Goal: Check status: Check status

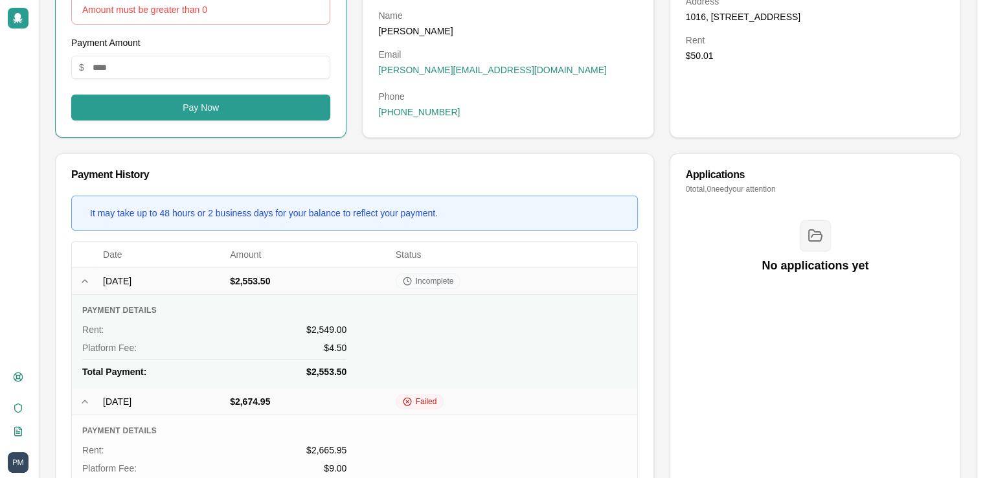
scroll to position [251, 0]
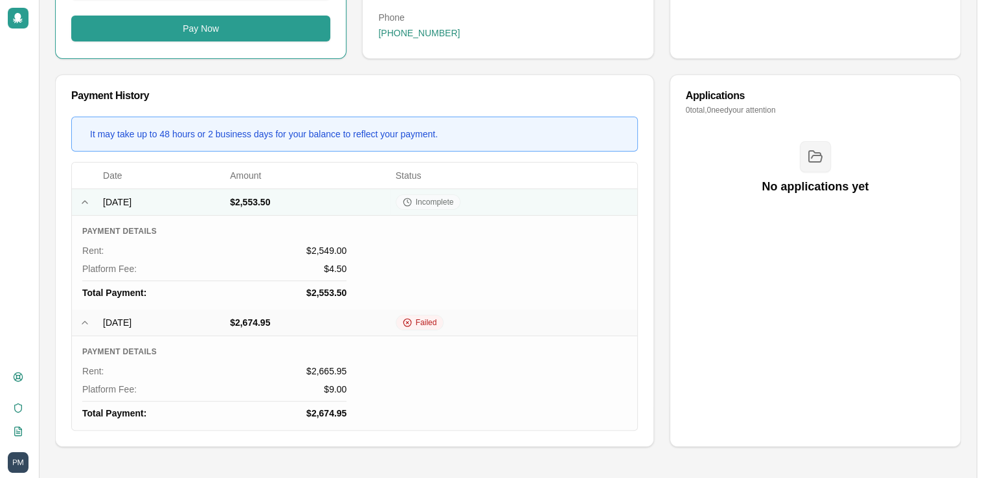
click at [192, 204] on td "[DATE]" at bounding box center [161, 201] width 127 height 27
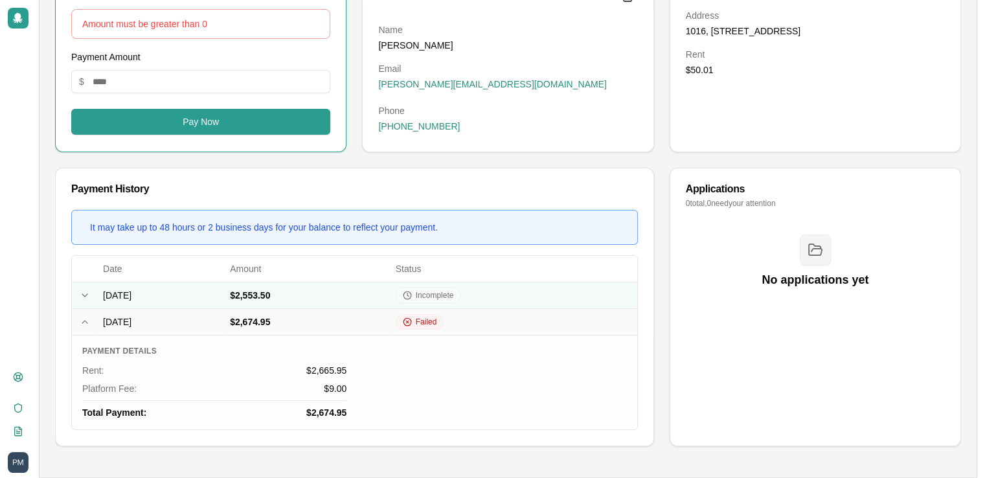
scroll to position [158, 0]
click at [412, 294] on icon at bounding box center [407, 295] width 9 height 9
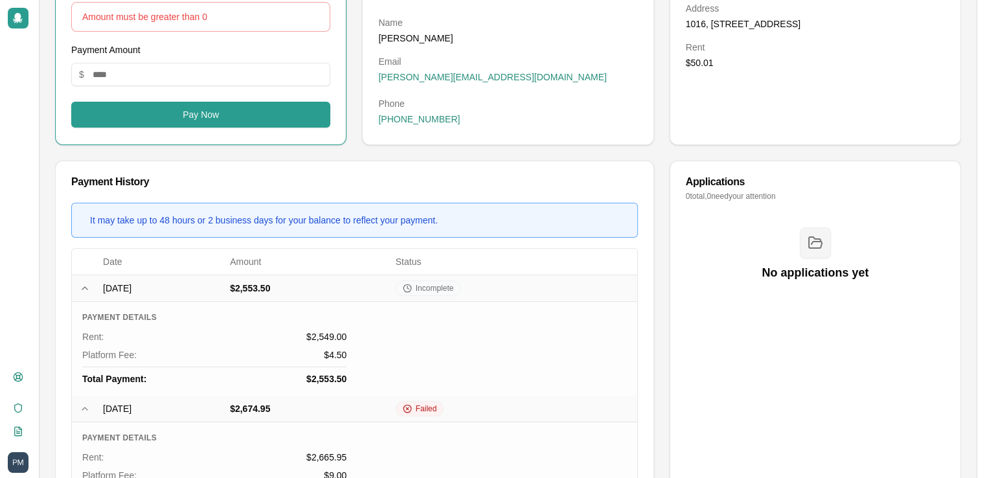
scroll to position [0, 0]
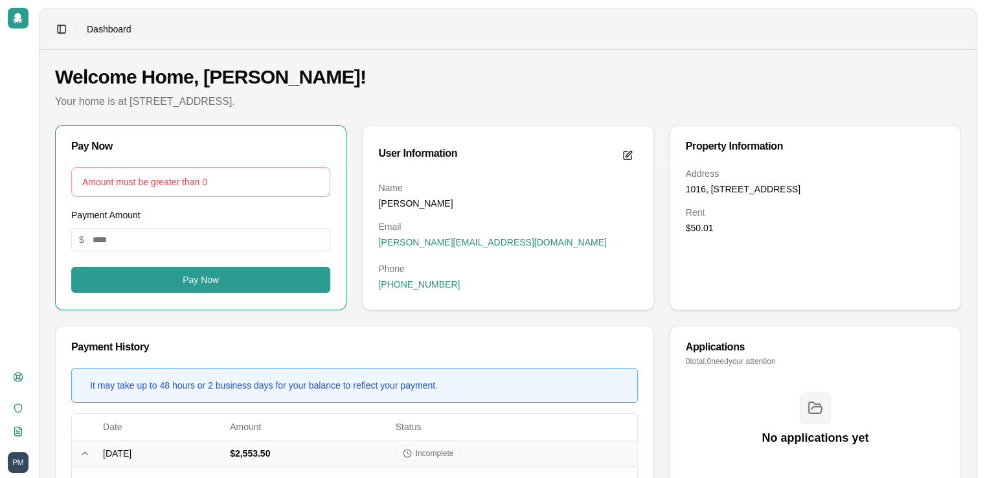
click at [16, 21] on icon at bounding box center [18, 18] width 10 height 10
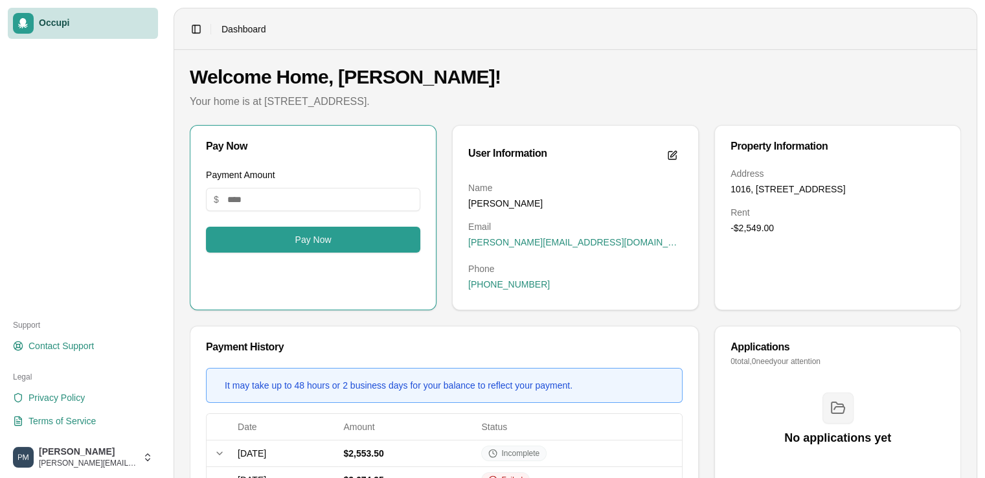
click at [193, 27] on button "Toggle Sidebar" at bounding box center [196, 29] width 18 height 18
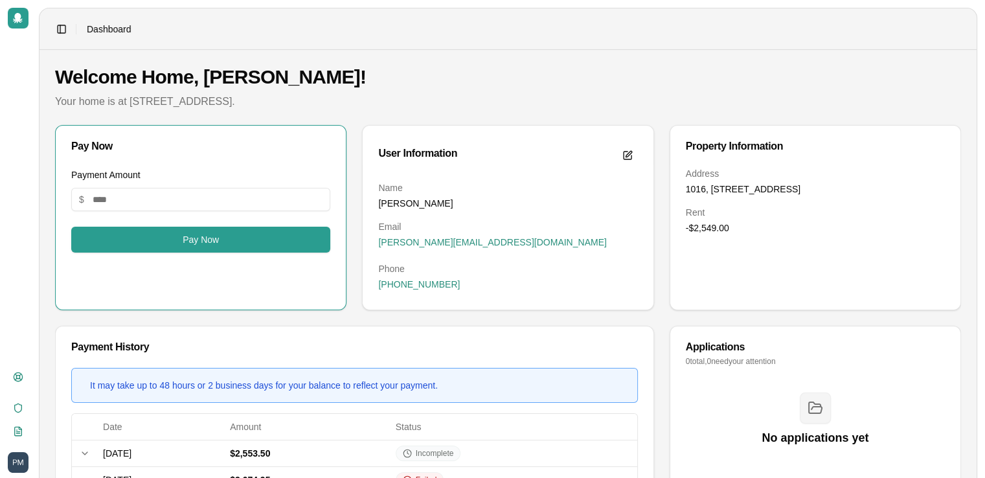
scroll to position [64, 0]
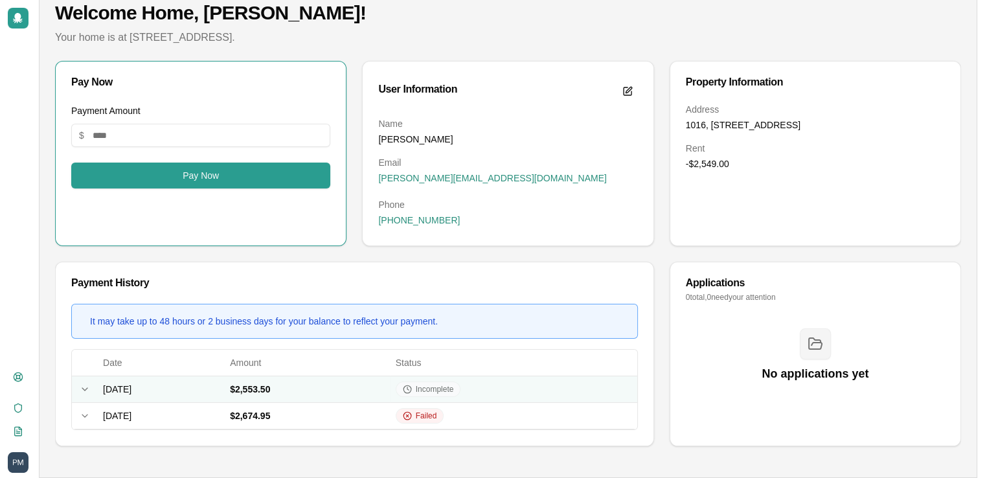
click at [84, 390] on icon at bounding box center [85, 389] width 10 height 10
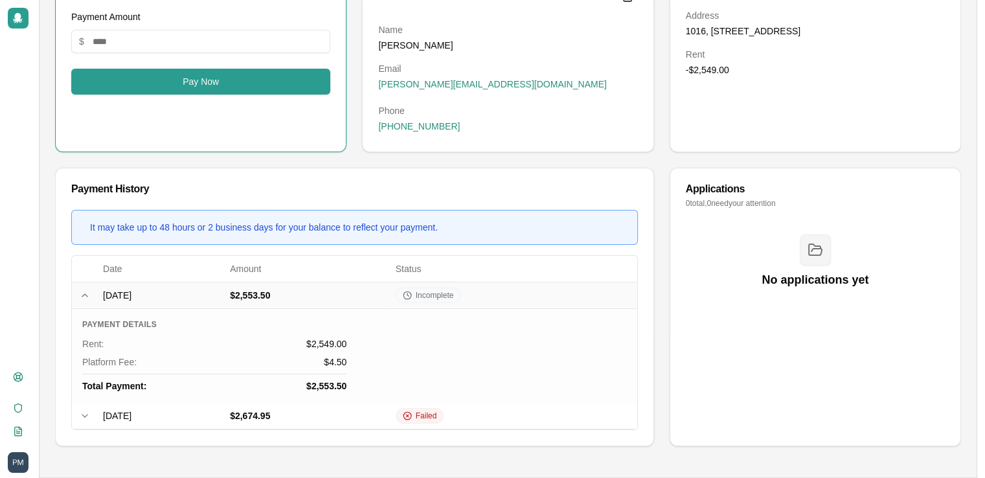
scroll to position [0, 0]
